Goal: Task Accomplishment & Management: Manage account settings

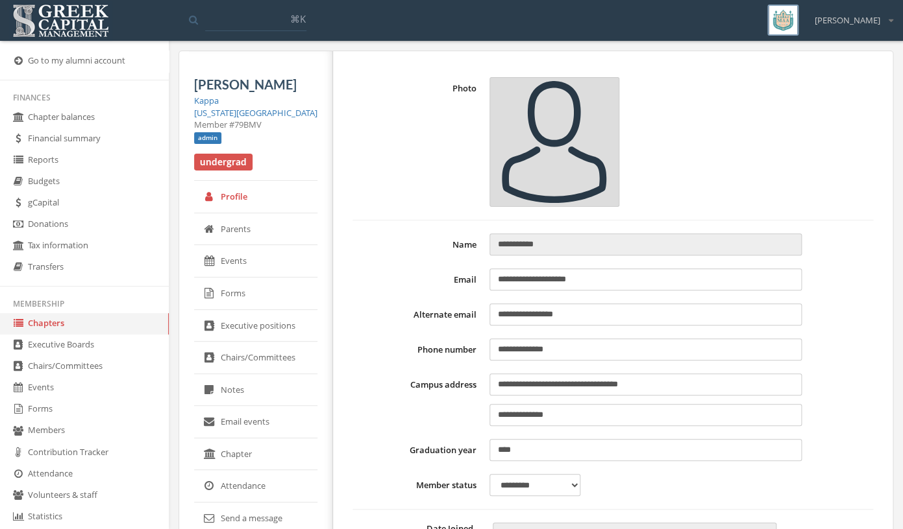
click at [69, 420] on link "Forms" at bounding box center [84, 409] width 169 height 21
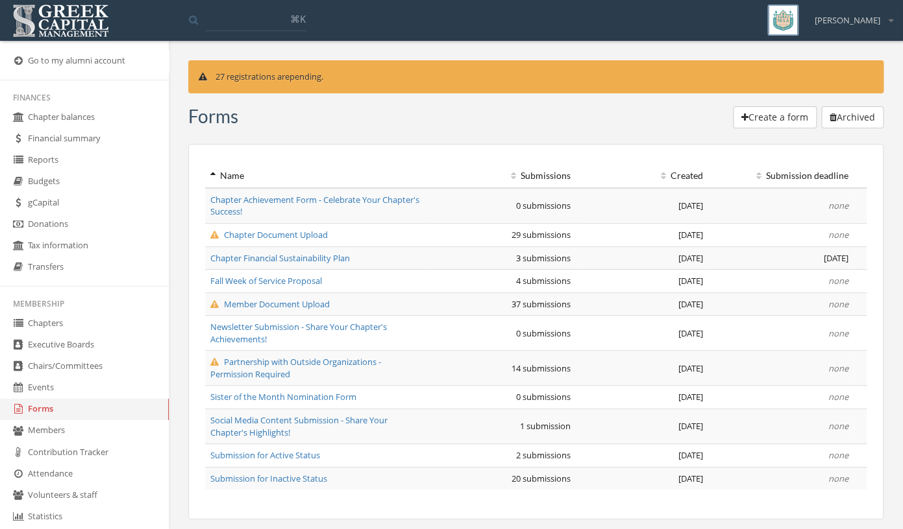
click at [272, 376] on span "Partnership with Outside Organizations - Permission Required" at bounding box center [295, 368] width 171 height 24
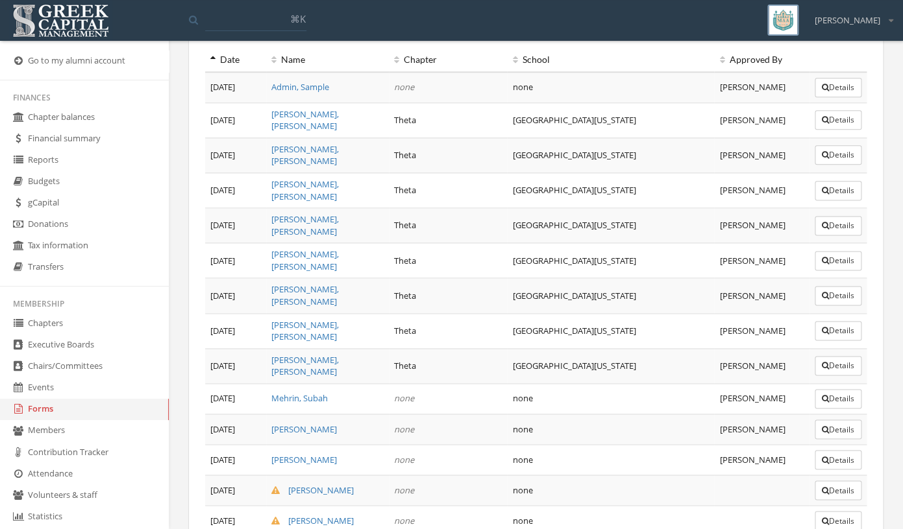
scroll to position [516, 0]
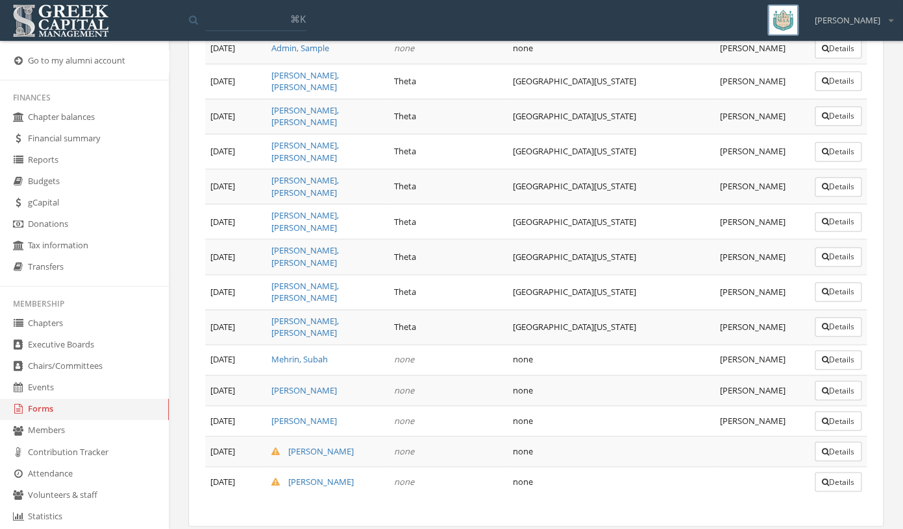
click at [832, 442] on button "Details" at bounding box center [837, 451] width 47 height 19
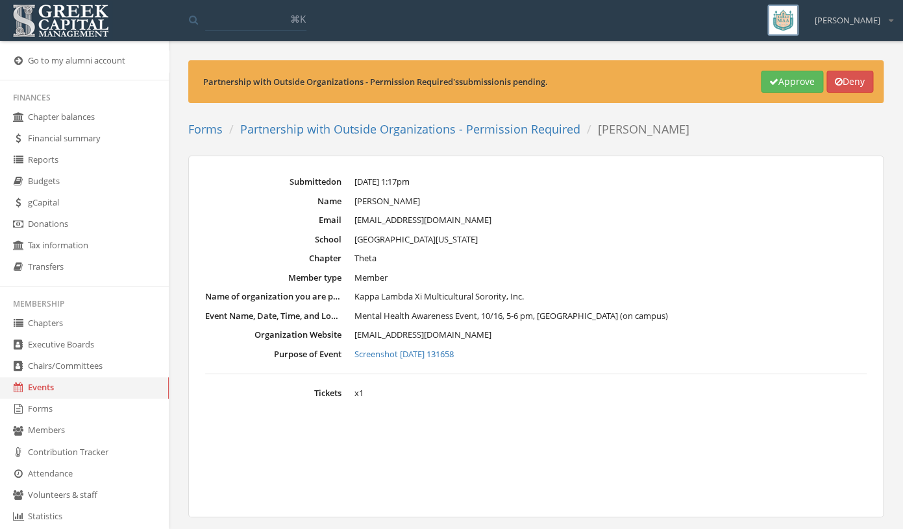
click at [457, 359] on link "Screenshot [DATE] 131658" at bounding box center [610, 354] width 512 height 13
click at [776, 78] on button "Approve" at bounding box center [791, 82] width 62 height 22
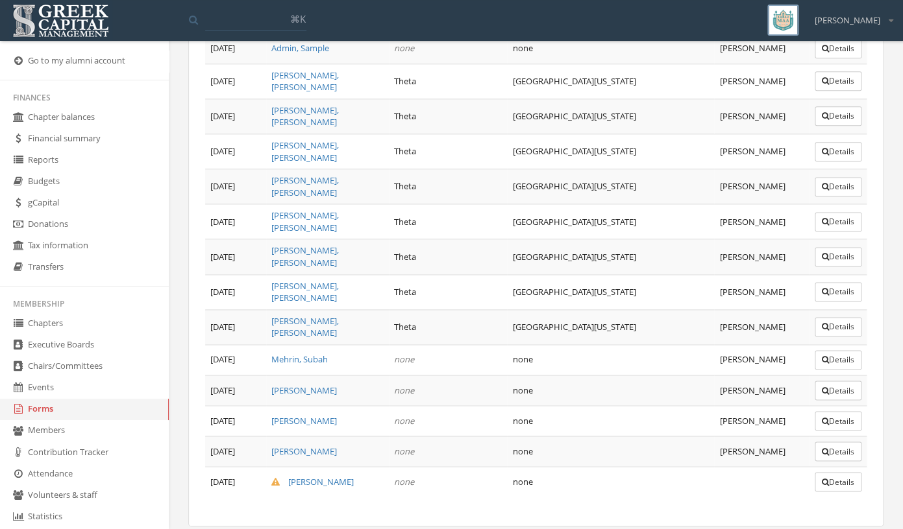
scroll to position [516, 0]
click at [833, 472] on button "Details" at bounding box center [837, 481] width 47 height 19
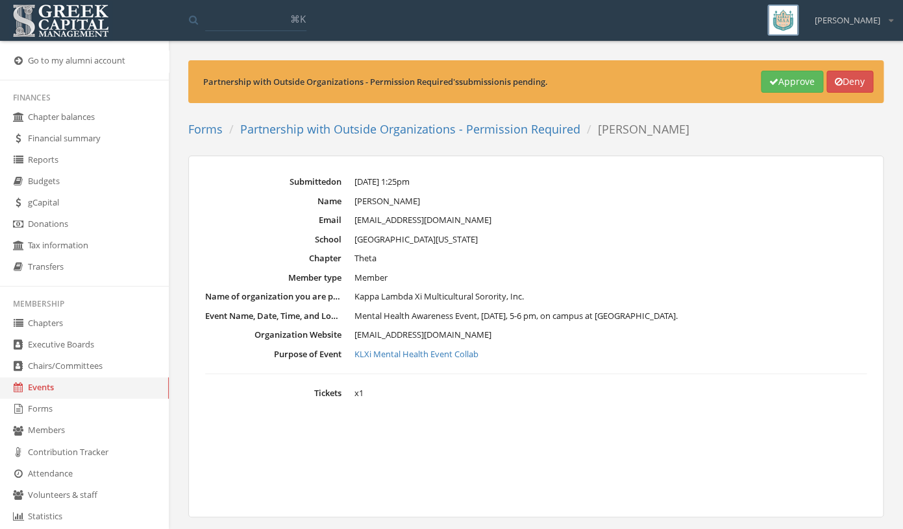
click at [784, 84] on button "Approve" at bounding box center [791, 82] width 62 height 22
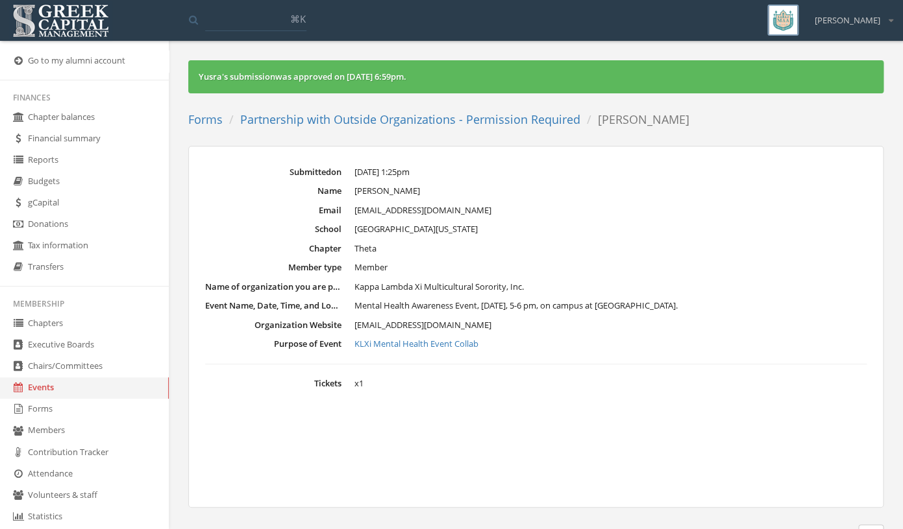
click at [99, 330] on link "Chapters" at bounding box center [84, 323] width 169 height 21
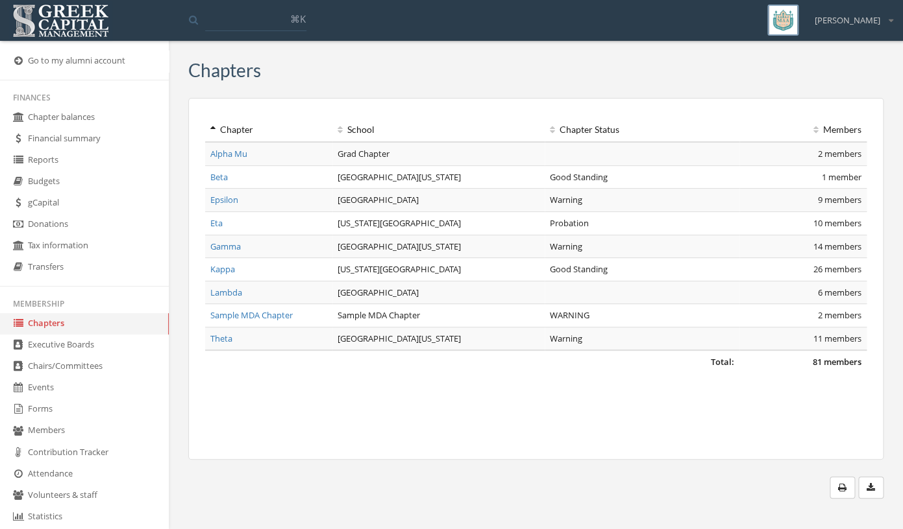
click at [51, 412] on link "Forms" at bounding box center [84, 409] width 169 height 21
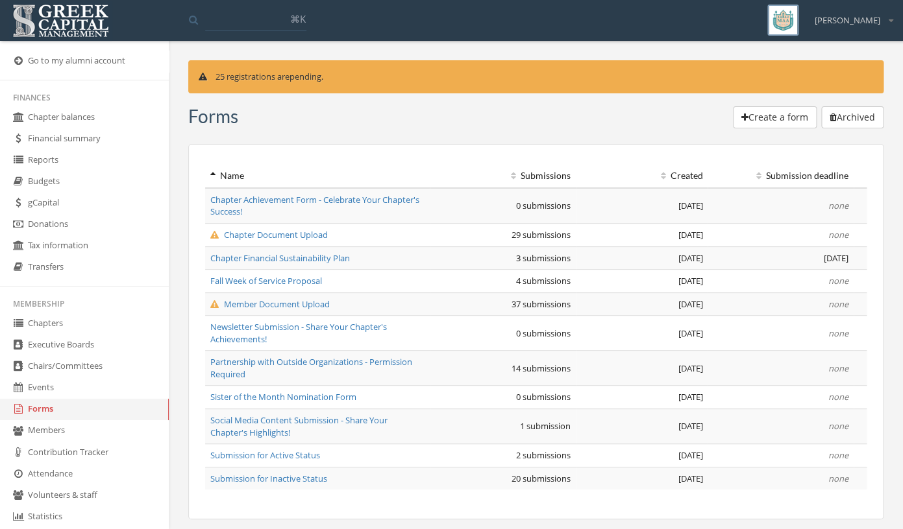
click at [274, 310] on span "Member Document Upload" at bounding box center [269, 304] width 119 height 12
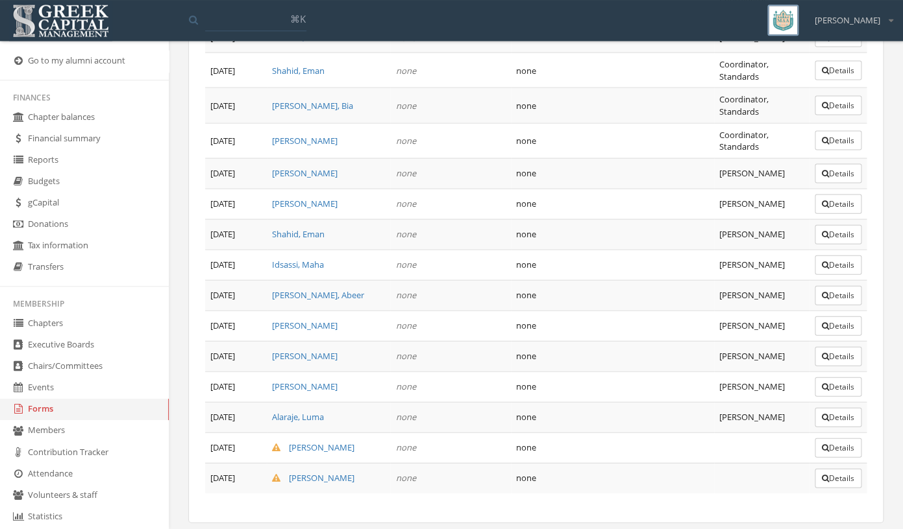
scroll to position [960, 0]
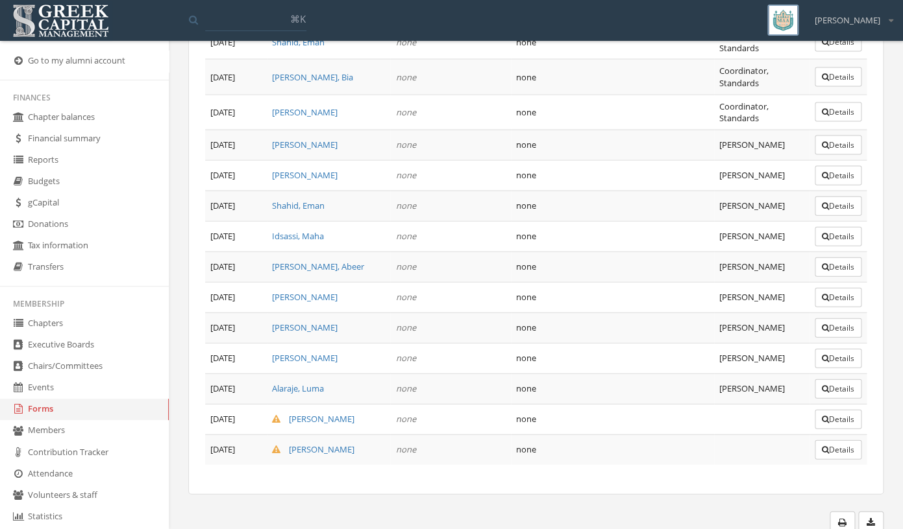
click at [842, 443] on button "Details" at bounding box center [837, 450] width 47 height 19
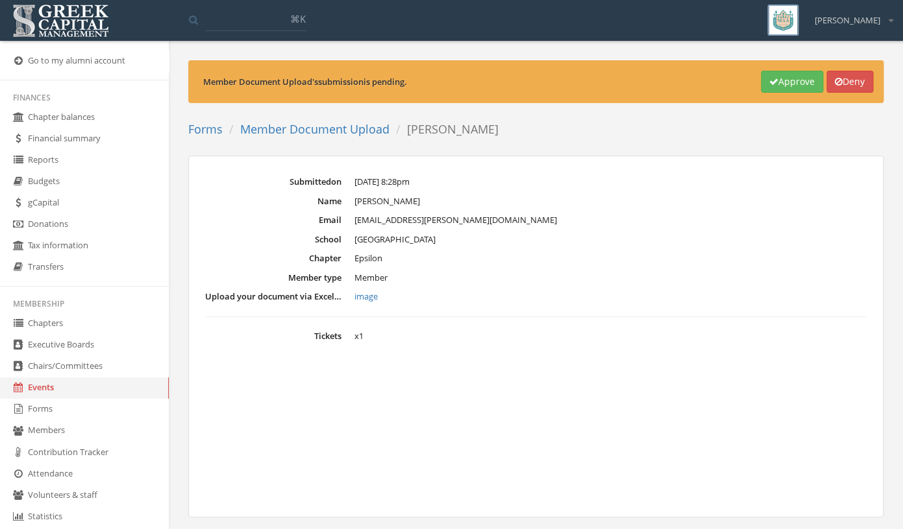
click at [365, 302] on link "image" at bounding box center [610, 297] width 512 height 13
click at [866, 86] on button "Deny" at bounding box center [849, 82] width 47 height 22
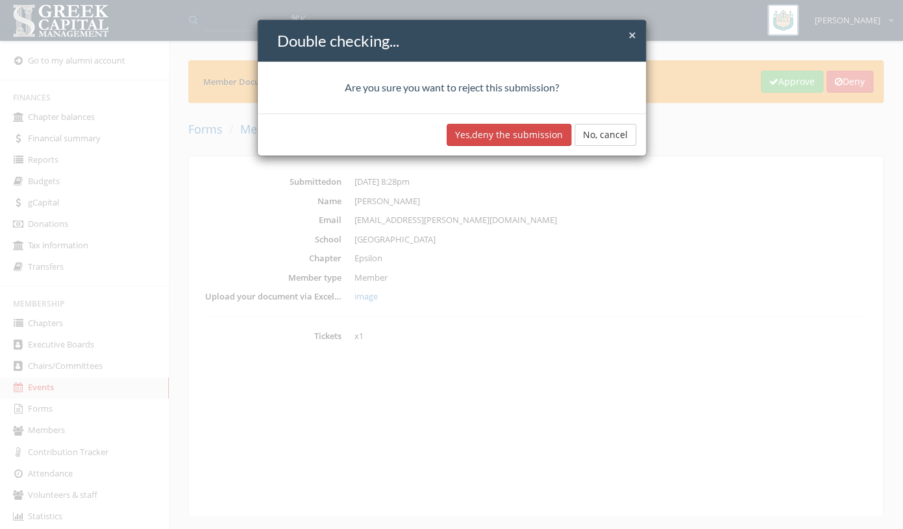
click at [520, 135] on button "Yes, deny the submission" at bounding box center [508, 135] width 125 height 22
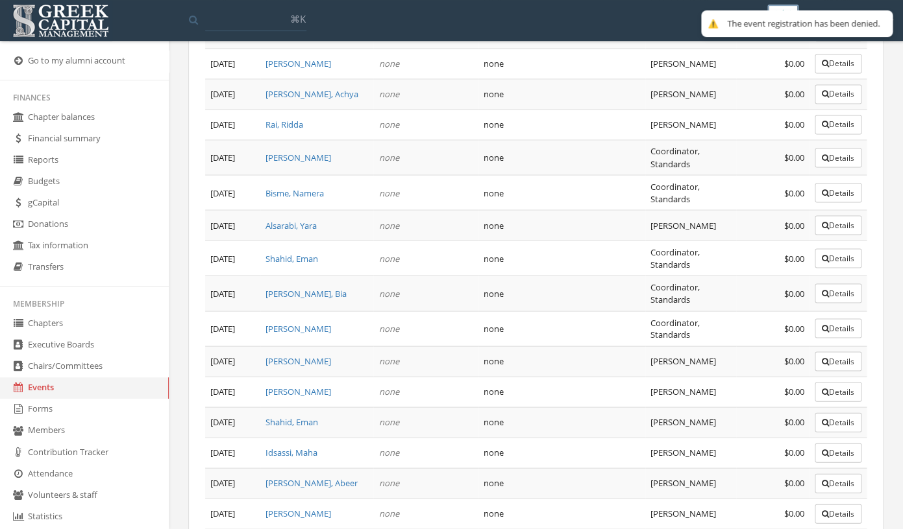
scroll to position [930, 0]
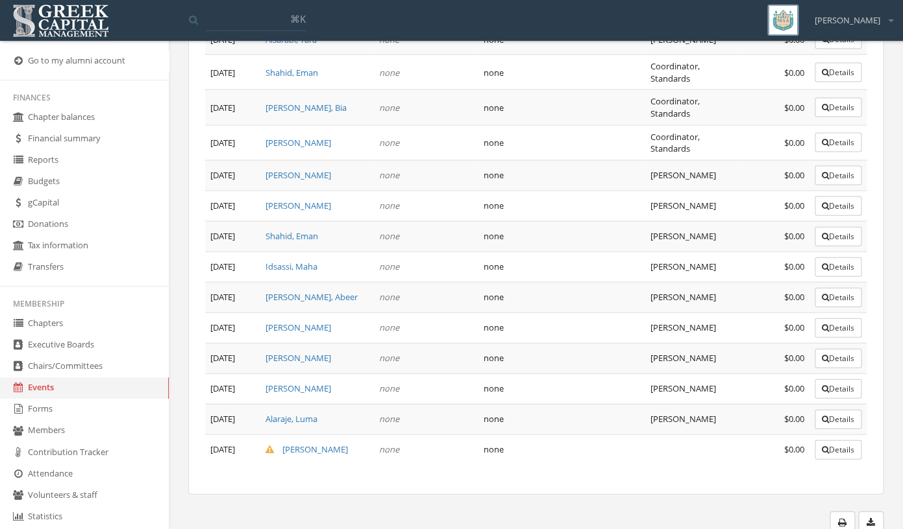
click at [851, 450] on button "Details" at bounding box center [837, 450] width 47 height 19
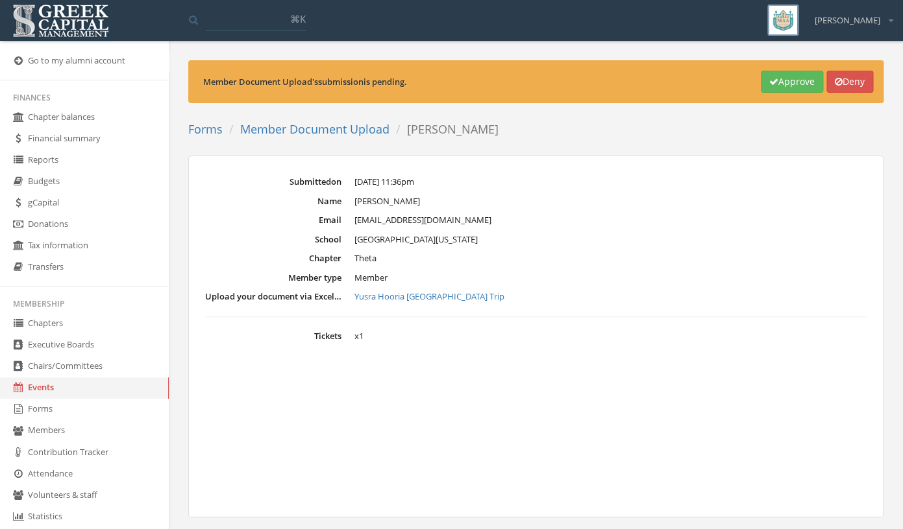
click at [444, 293] on link "Yusra Hooria [GEOGRAPHIC_DATA] Trip" at bounding box center [610, 297] width 512 height 13
click at [448, 297] on link "Yusra Hooria [GEOGRAPHIC_DATA] Trip" at bounding box center [610, 297] width 512 height 13
click at [845, 79] on button "Deny" at bounding box center [849, 82] width 47 height 22
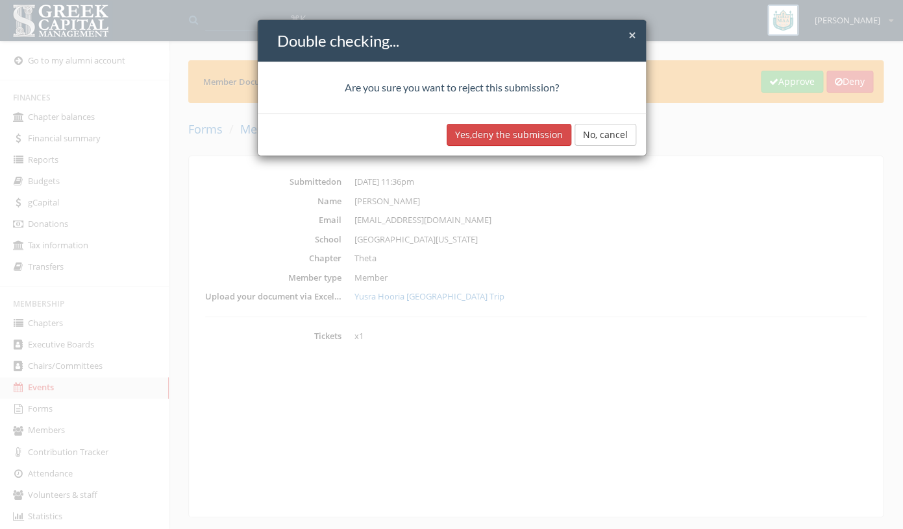
click at [511, 137] on button "Yes, deny the submission" at bounding box center [508, 135] width 125 height 22
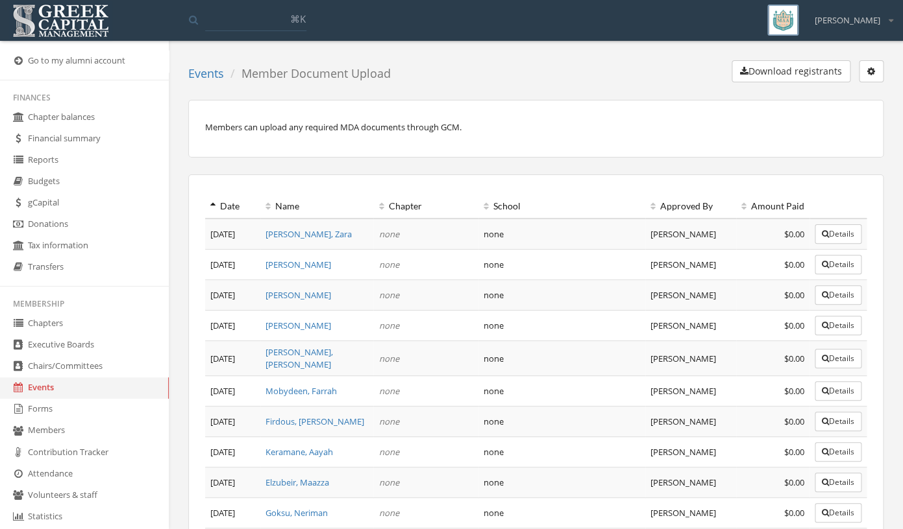
click at [125, 411] on link "Forms" at bounding box center [84, 409] width 169 height 21
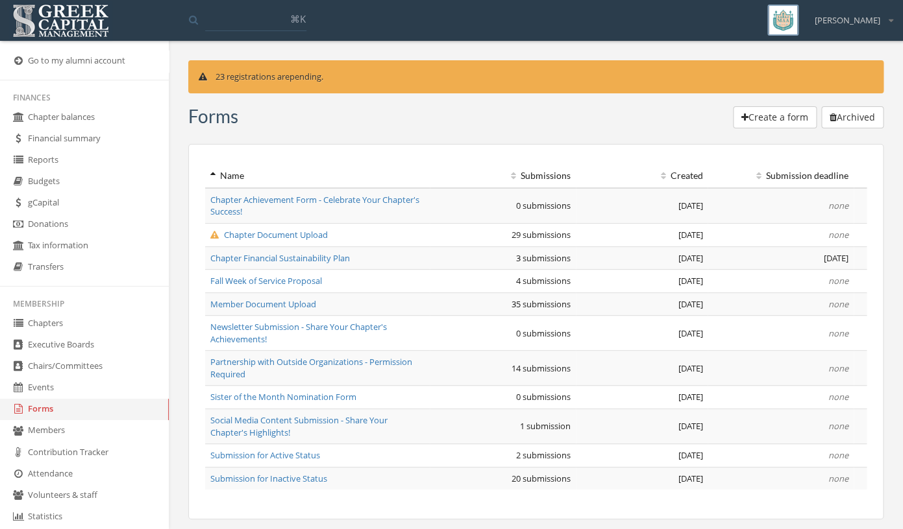
click at [319, 236] on span "Chapter Document Upload" at bounding box center [268, 235] width 117 height 12
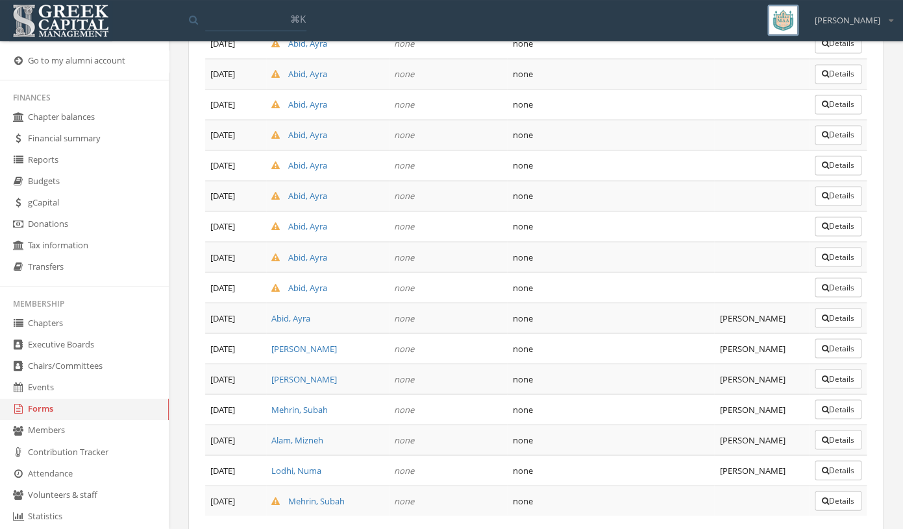
scroll to position [703, 0]
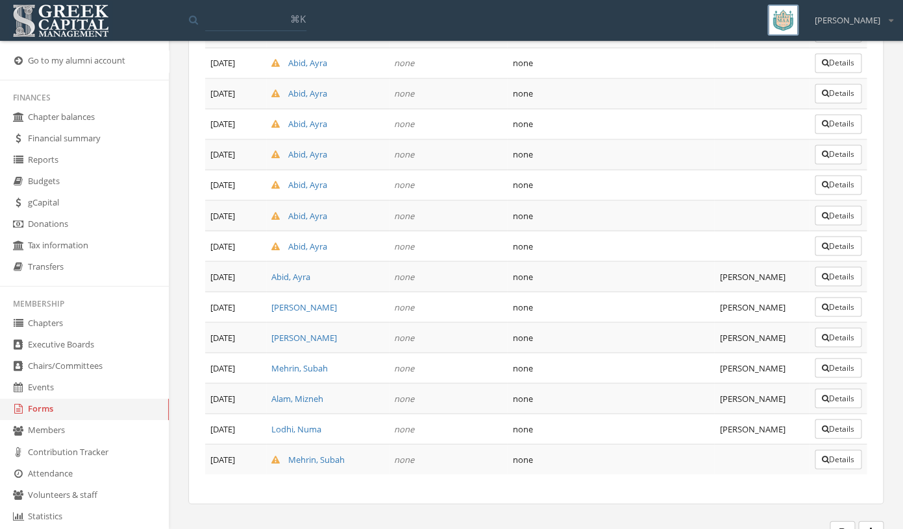
click at [855, 450] on button "Details" at bounding box center [837, 459] width 47 height 19
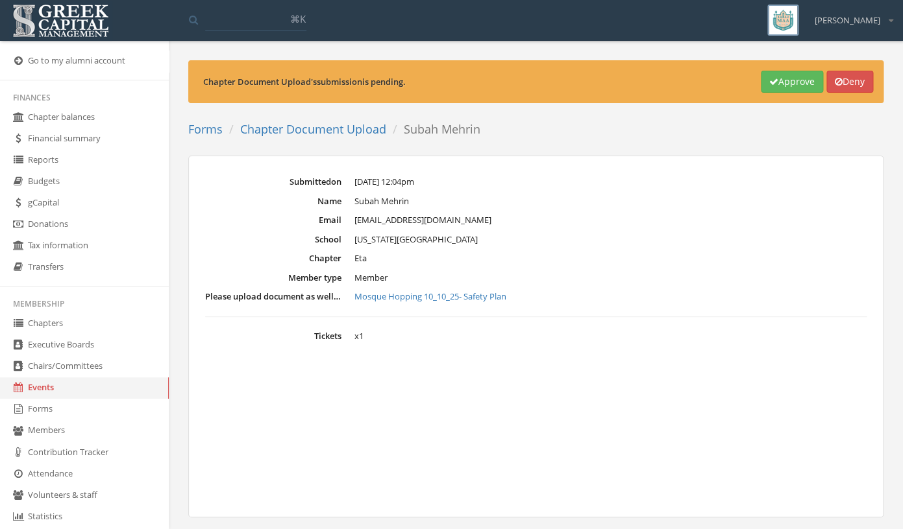
click at [498, 294] on link "Mosque Hopping 10_10_25- Safety Plan" at bounding box center [610, 297] width 512 height 13
click at [851, 80] on button "Deny" at bounding box center [849, 82] width 47 height 22
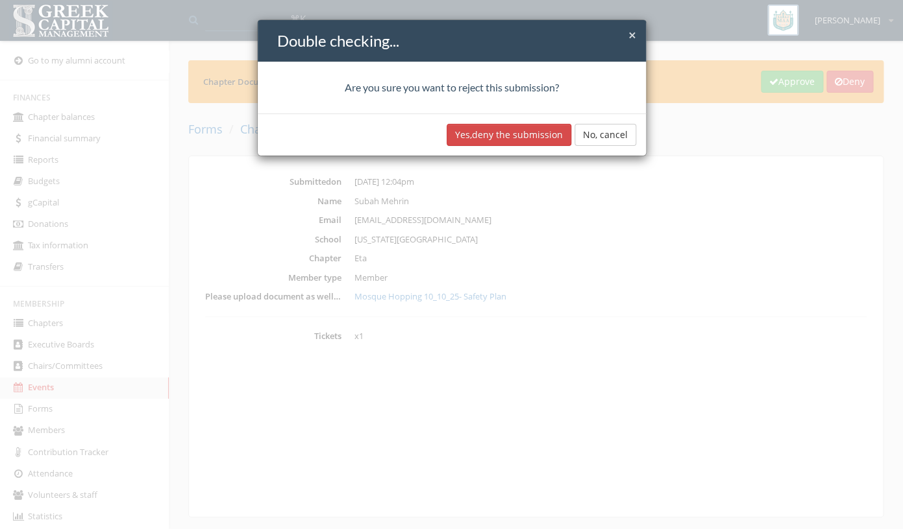
click at [552, 147] on div "Yes, deny the submission No, cancel" at bounding box center [452, 135] width 388 height 42
click at [554, 143] on button "Yes, deny the submission" at bounding box center [508, 135] width 125 height 22
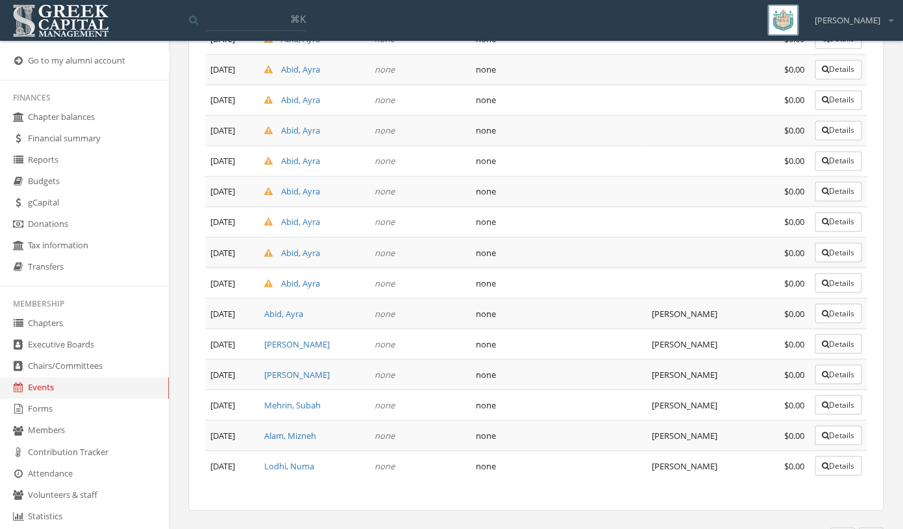
scroll to position [672, 0]
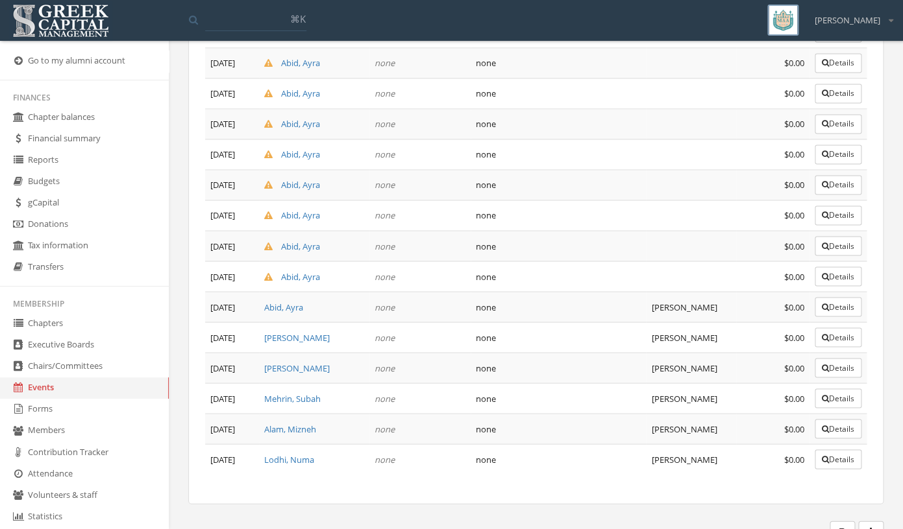
click at [78, 390] on link "Events" at bounding box center [84, 388] width 169 height 21
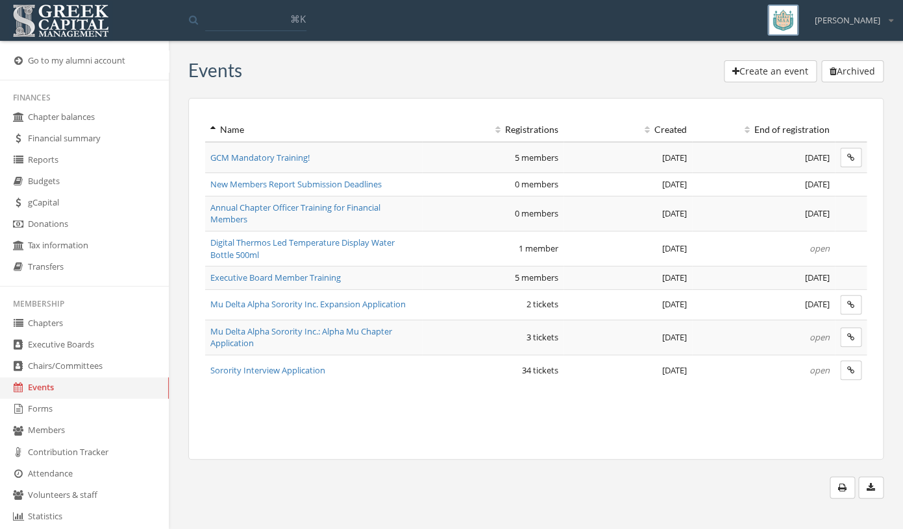
click at [243, 256] on span "Digital Thermos Led Temperature Display Water Bottle 500ml" at bounding box center [302, 249] width 184 height 24
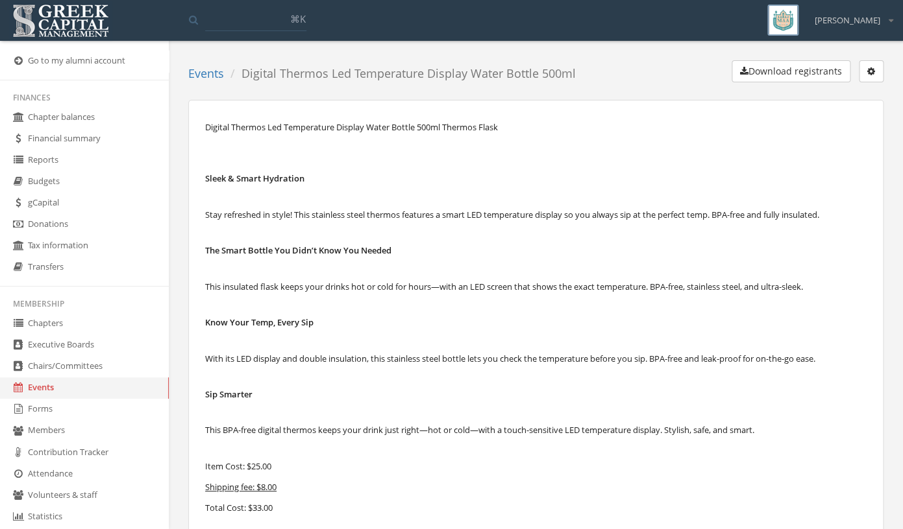
click at [82, 326] on link "Chapters" at bounding box center [84, 323] width 169 height 21
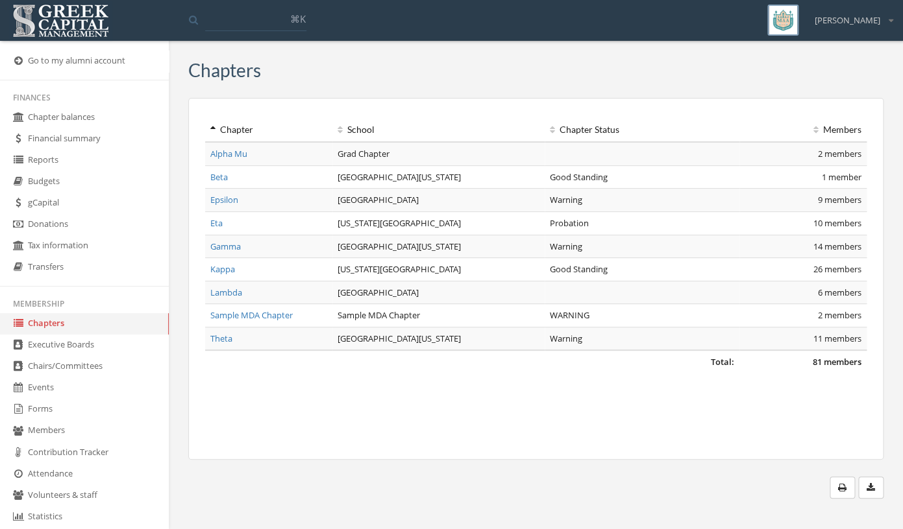
click at [97, 211] on link "gCapital" at bounding box center [84, 203] width 169 height 21
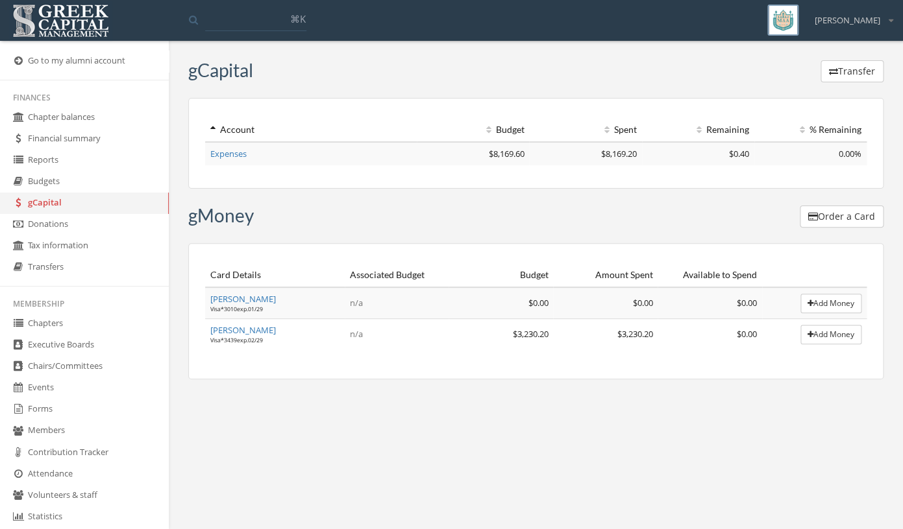
click at [85, 321] on link "Chapters" at bounding box center [84, 323] width 169 height 21
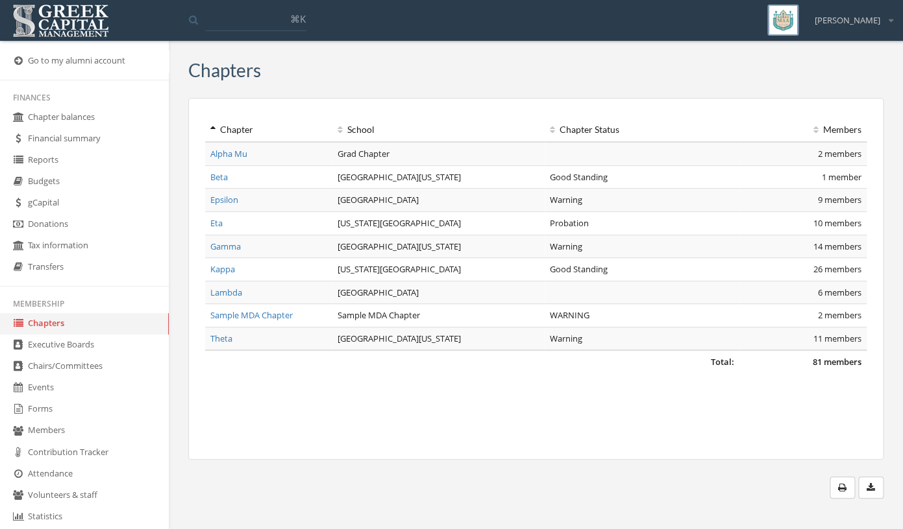
click at [219, 223] on link "Eta" at bounding box center [216, 223] width 12 height 12
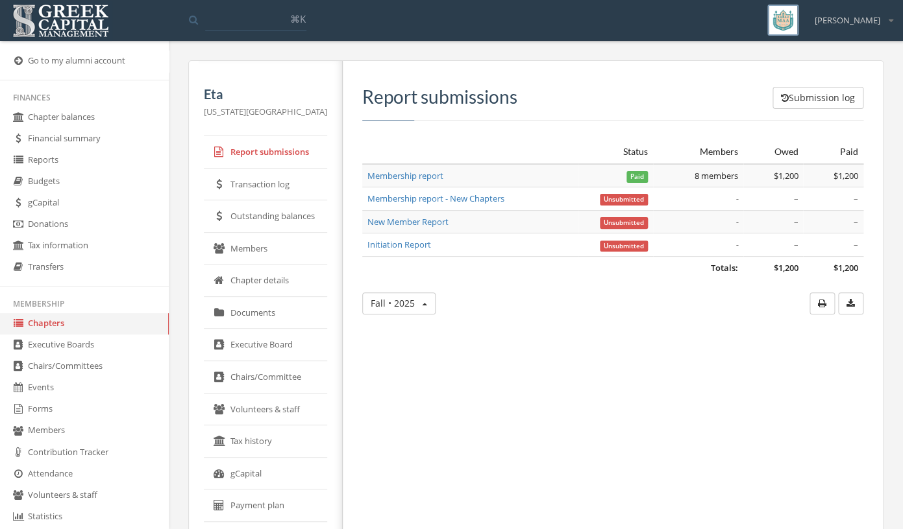
click at [258, 252] on link "Members" at bounding box center [265, 249] width 123 height 32
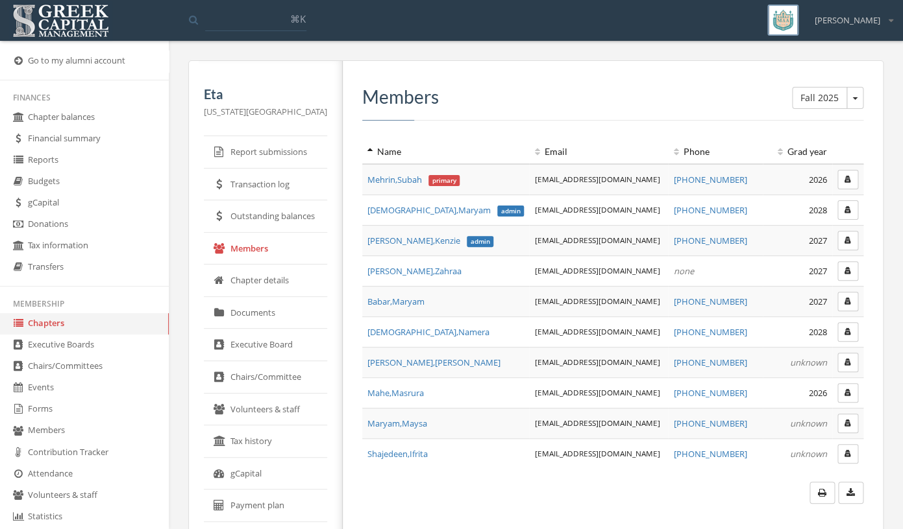
click at [846, 183] on icon "button" at bounding box center [847, 180] width 6 height 8
